Goal: Transaction & Acquisition: Subscribe to service/newsletter

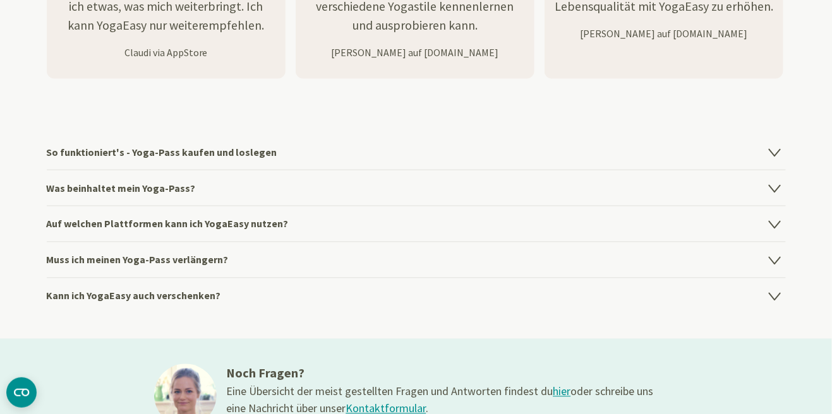
scroll to position [1731, 0]
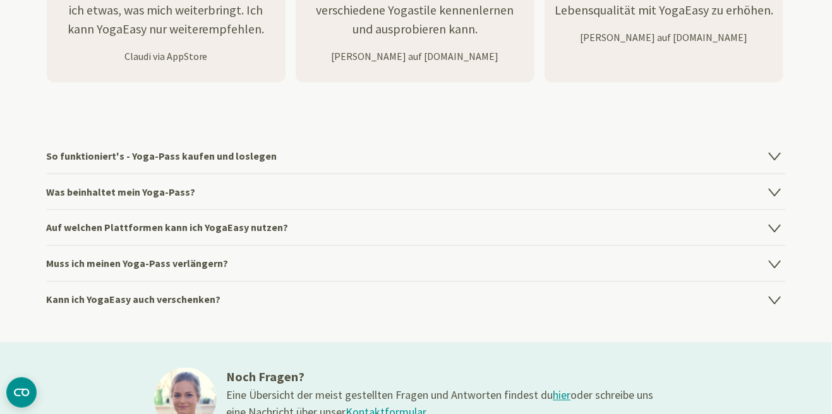
click at [779, 159] on icon at bounding box center [774, 155] width 15 height 15
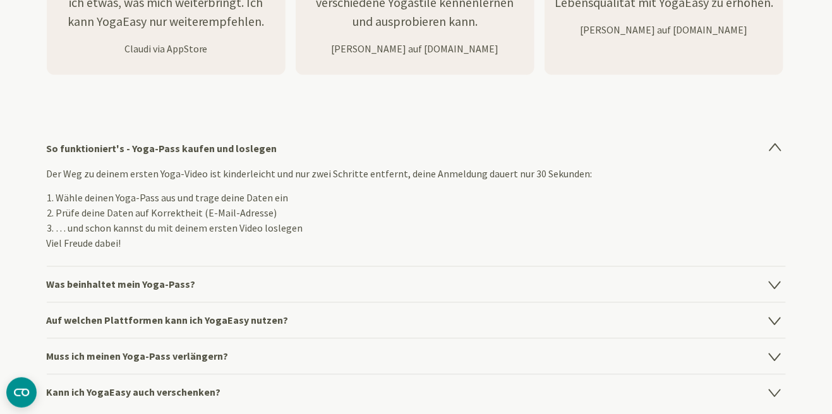
scroll to position [1752, 0]
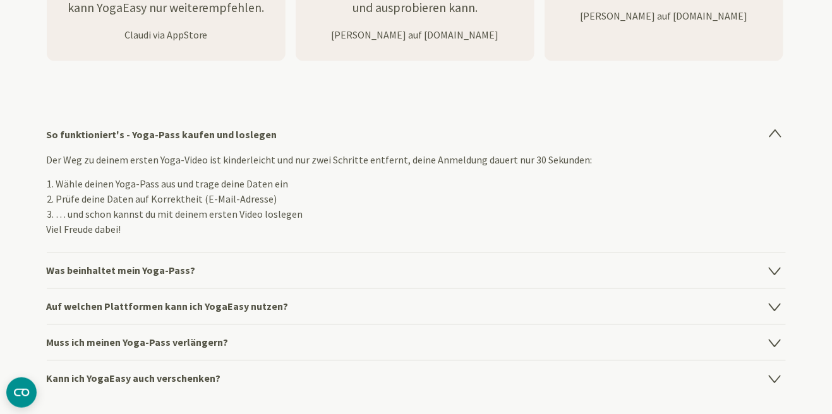
click at [780, 273] on icon at bounding box center [774, 270] width 15 height 15
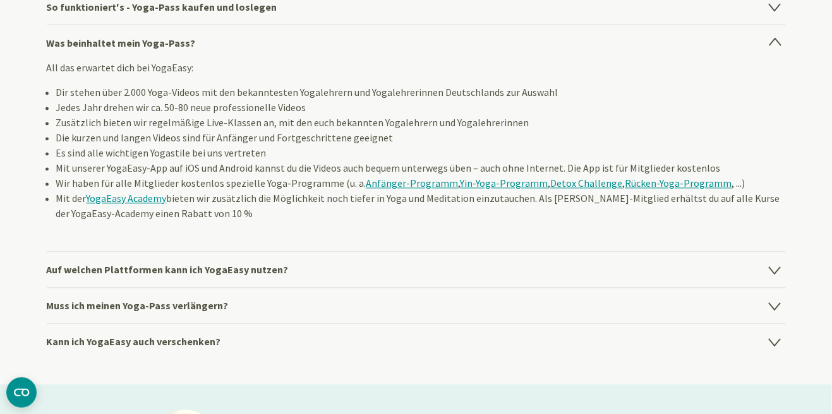
scroll to position [1880, 0]
click at [779, 277] on icon at bounding box center [774, 270] width 15 height 15
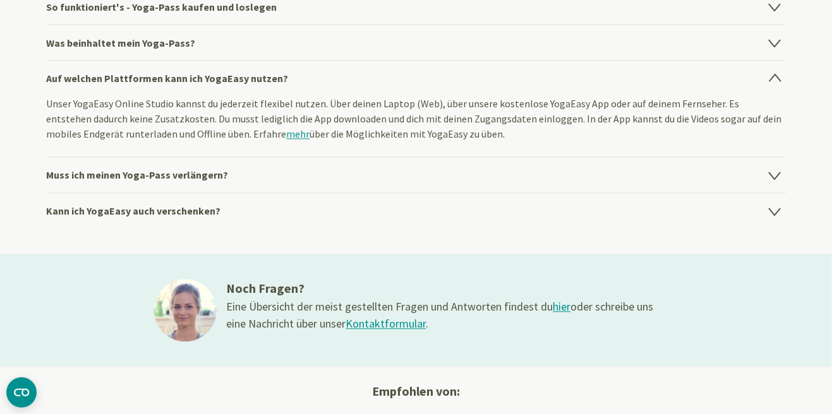
click at [781, 182] on icon at bounding box center [774, 175] width 15 height 15
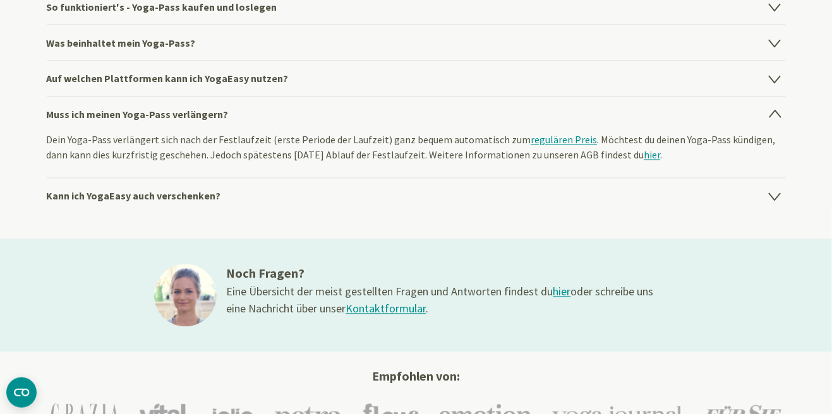
click at [777, 202] on icon at bounding box center [774, 196] width 15 height 15
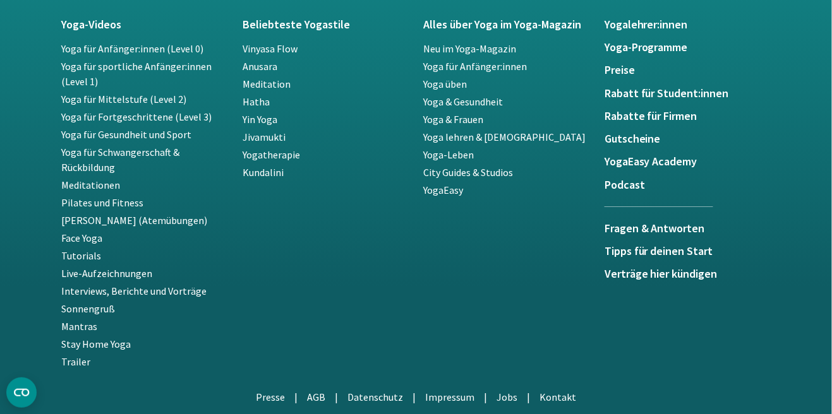
scroll to position [2504, 0]
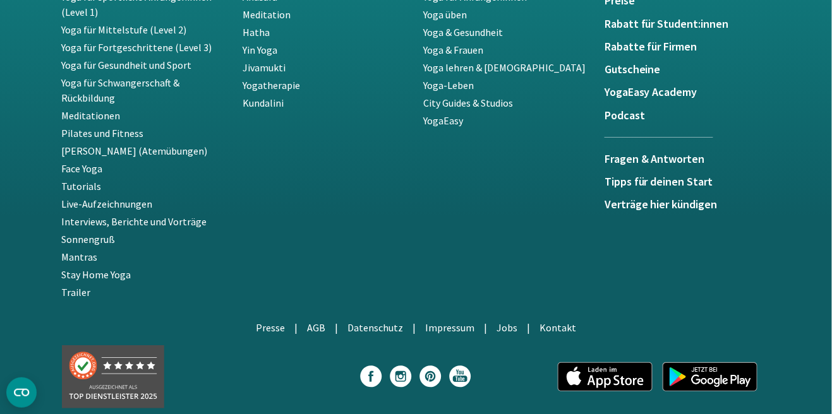
click at [731, 376] on img at bounding box center [710, 377] width 95 height 29
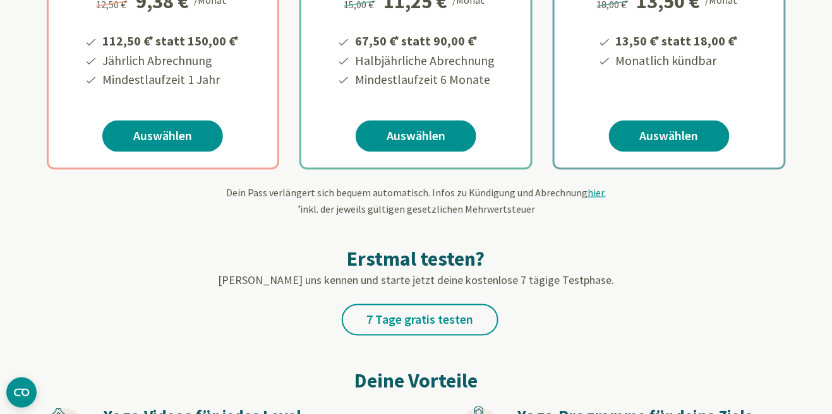
scroll to position [0, 0]
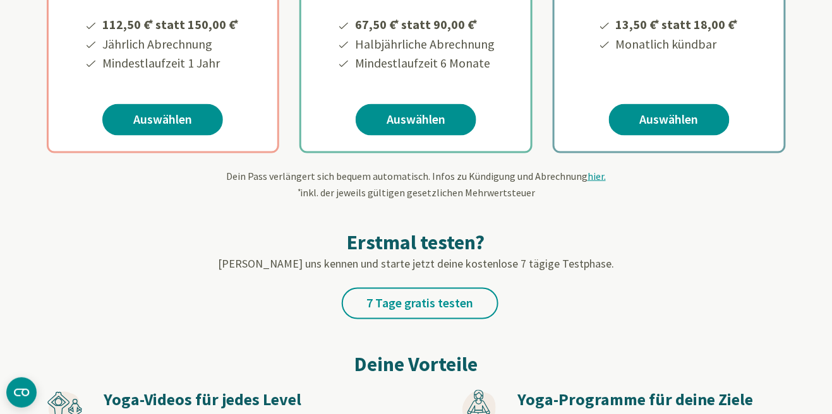
scroll to position [387, 0]
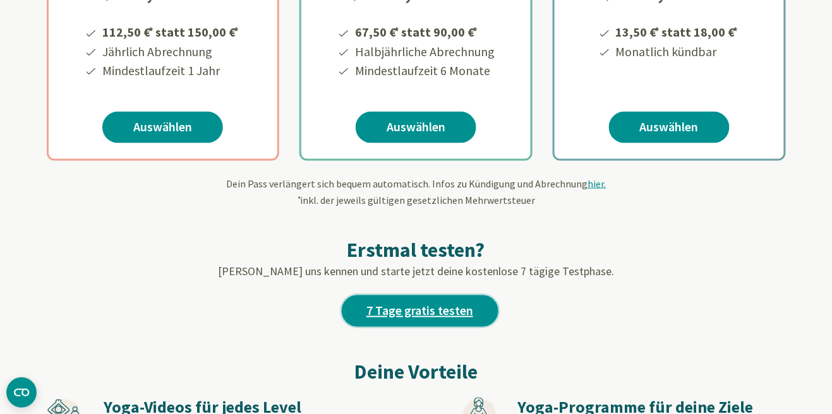
click at [460, 312] on link "7 Tage gratis testen" at bounding box center [420, 312] width 157 height 32
